Goal: Task Accomplishment & Management: Complete application form

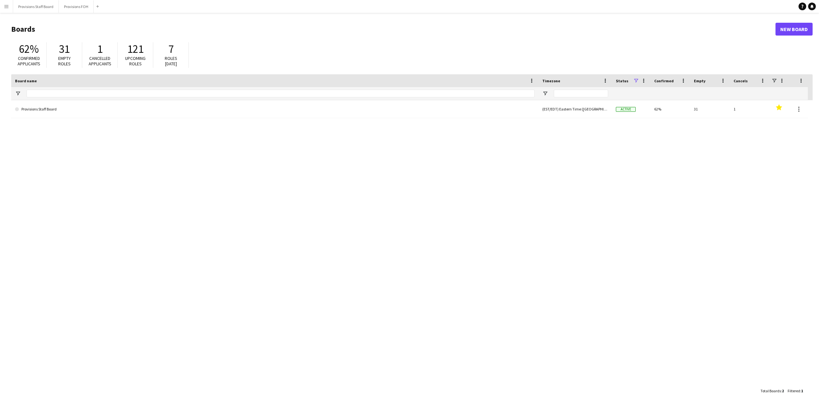
click at [5, 6] on app-icon "Menu" at bounding box center [6, 6] width 5 height 5
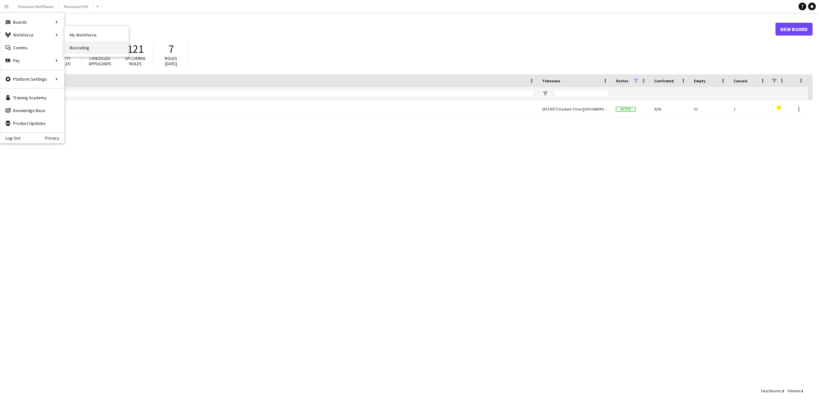
click at [85, 47] on link "Recruiting" at bounding box center [97, 47] width 64 height 13
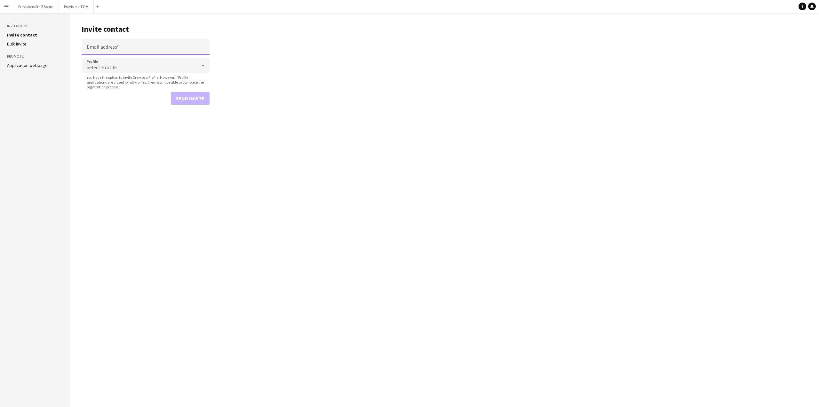
click at [105, 48] on input "Email address" at bounding box center [146, 47] width 128 height 16
type input "**********"
click at [156, 65] on div "Select Profile" at bounding box center [139, 65] width 115 height 15
click at [136, 83] on span "Employed Crew" at bounding box center [146, 84] width 118 height 6
click at [111, 67] on span "Employed Crew" at bounding box center [142, 67] width 110 height 6
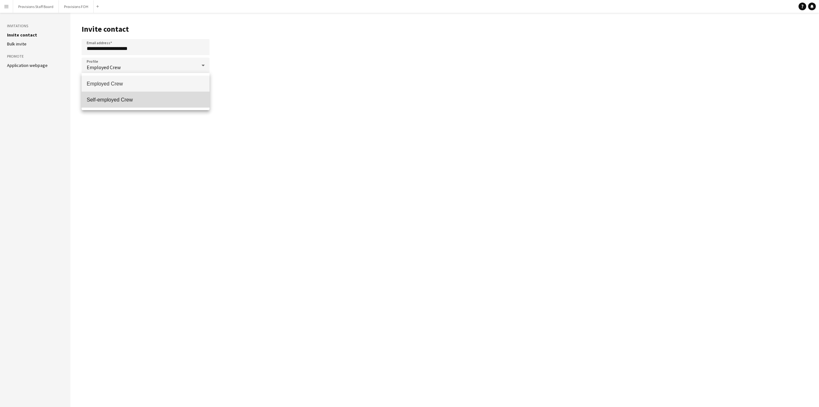
click at [114, 99] on span "Self-employed Crew" at bounding box center [146, 100] width 118 height 6
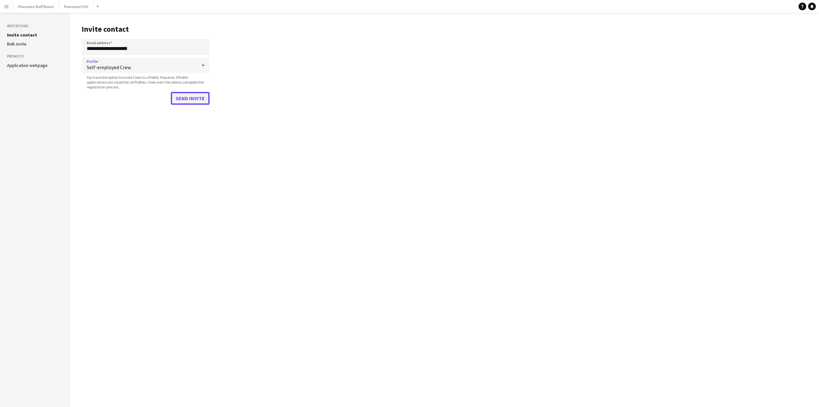
click at [188, 101] on button "Send invite" at bounding box center [190, 98] width 39 height 13
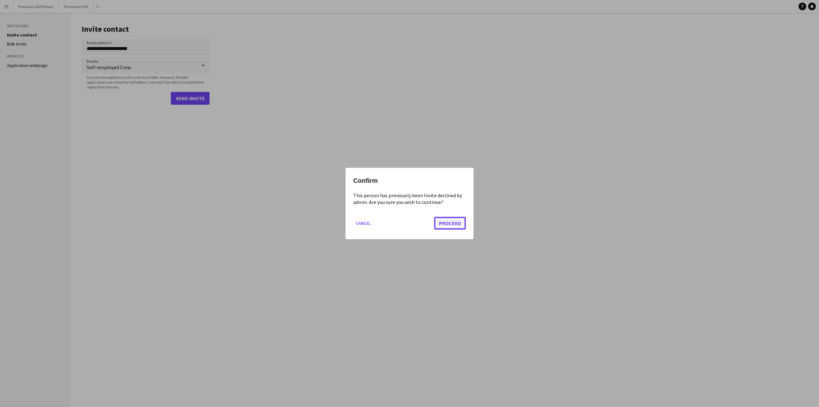
click at [445, 225] on button "Proceed" at bounding box center [450, 223] width 32 height 13
